Goal: Find contact information: Find contact information

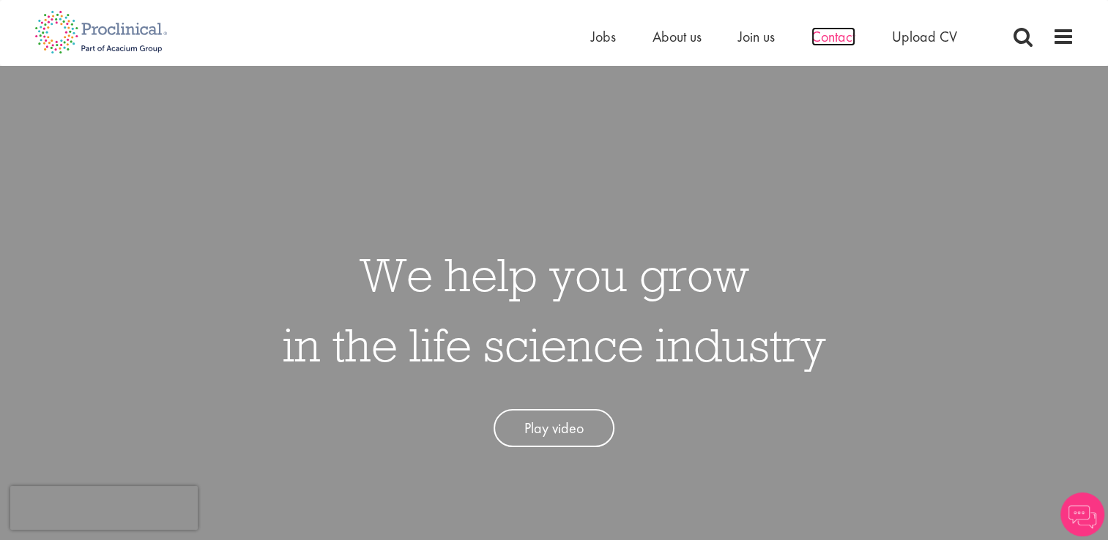
click at [835, 36] on span "Contact" at bounding box center [833, 36] width 44 height 19
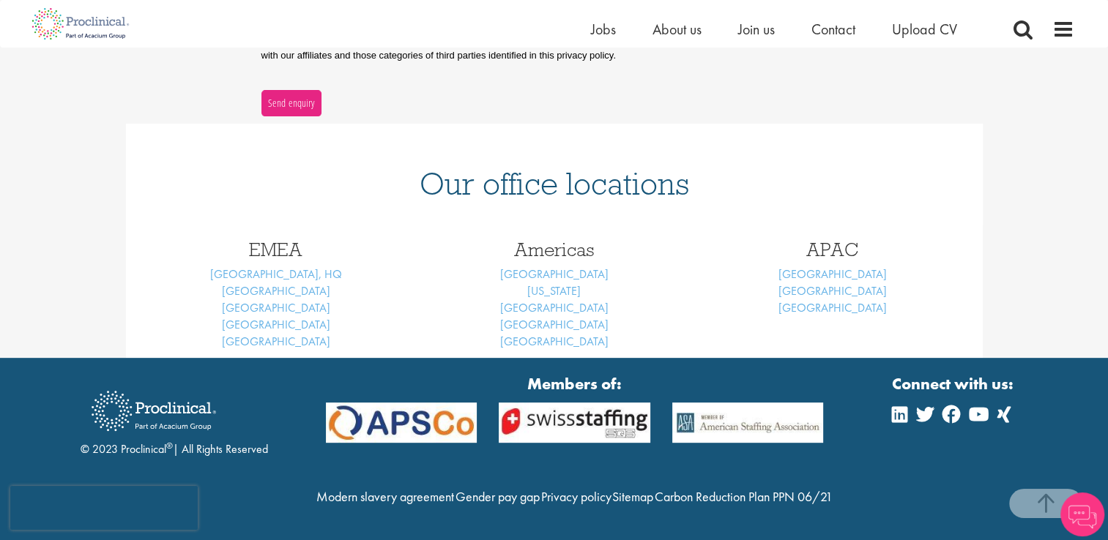
scroll to position [560, 0]
click at [572, 283] on link "[US_STATE]" at bounding box center [553, 290] width 53 height 15
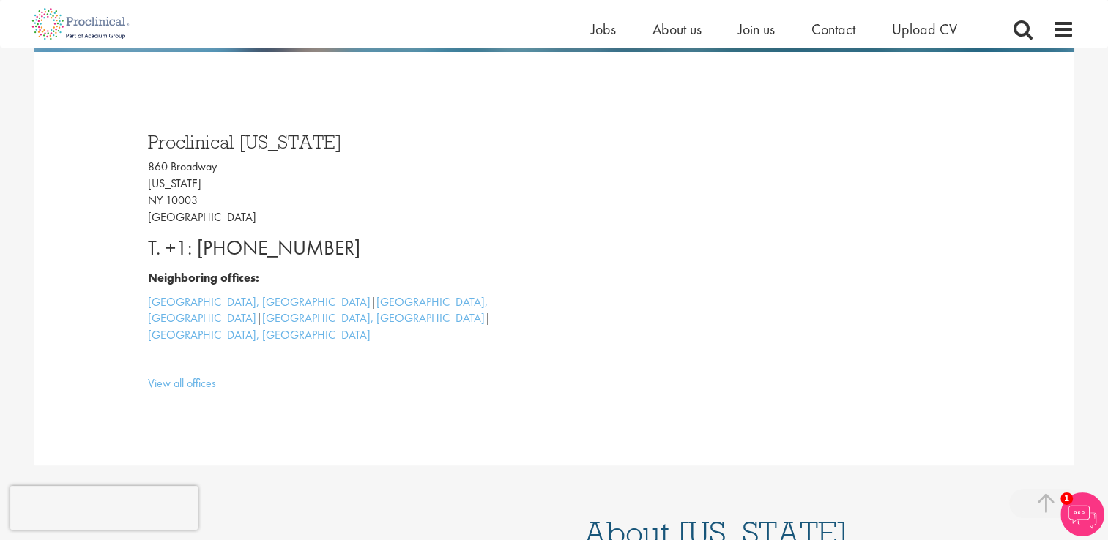
scroll to position [366, 0]
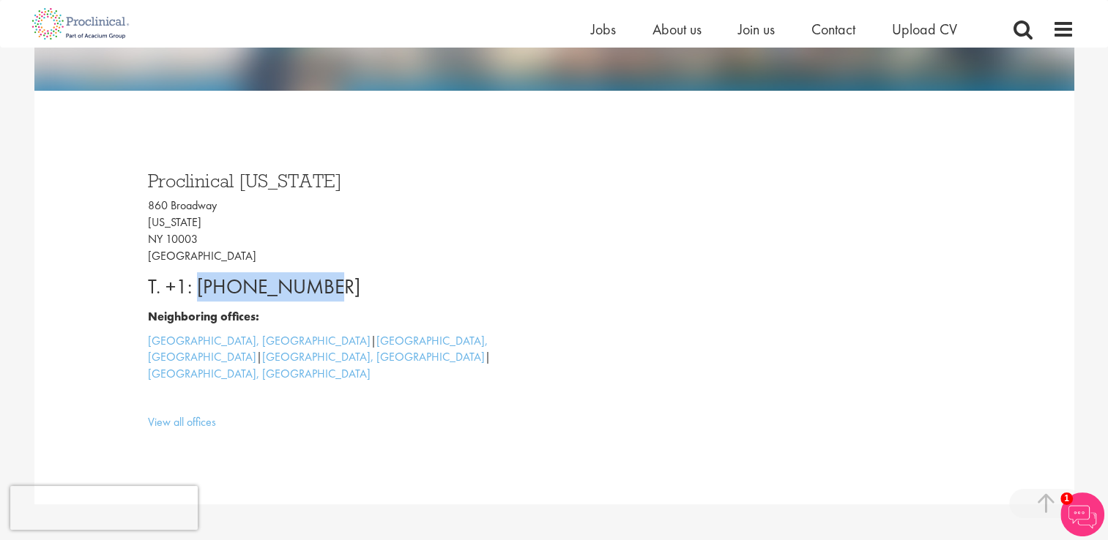
drag, startPoint x: 339, startPoint y: 289, endPoint x: 198, endPoint y: 289, distance: 141.3
click at [198, 289] on p "T. +1: [PHONE_NUMBER]" at bounding box center [345, 286] width 395 height 29
drag, startPoint x: 198, startPoint y: 289, endPoint x: 217, endPoint y: 289, distance: 19.0
copy p "[PHONE_NUMBER]"
